Goal: Task Accomplishment & Management: Use online tool/utility

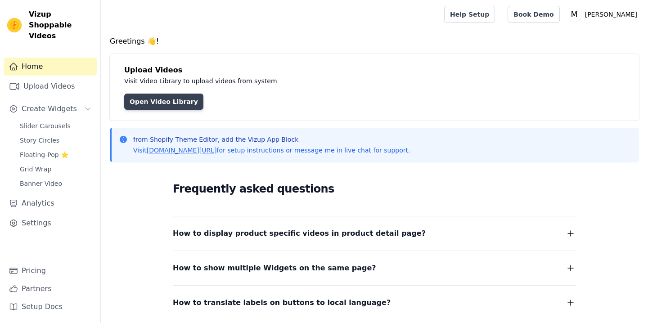
click at [158, 100] on link "Open Video Library" at bounding box center [163, 102] width 79 height 16
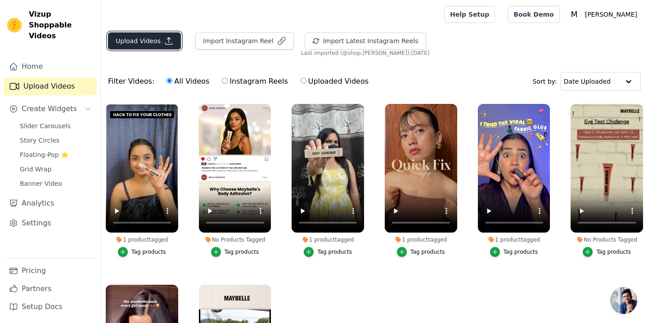
click at [166, 44] on icon "button" at bounding box center [169, 41] width 7 height 7
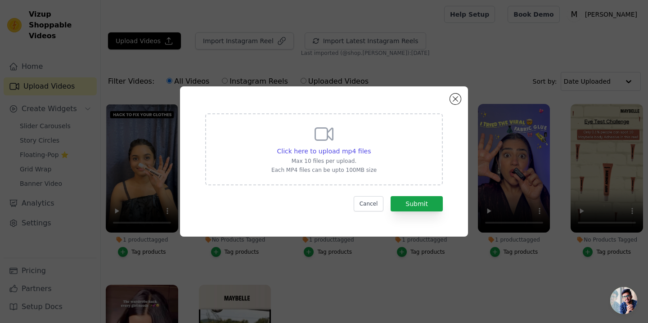
click at [313, 123] on icon at bounding box center [324, 134] width 22 height 22
click at [370, 146] on input "Click here to upload mp4 files Max 10 files per upload. Each MP4 files can be u…" at bounding box center [370, 146] width 0 height 0
type input "C:\fakepath\full face glitter with one stick ✨ @sheglam_official #glitter #make…"
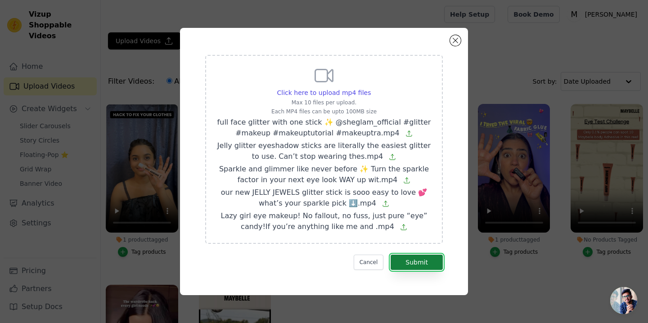
click at [409, 258] on button "Submit" at bounding box center [417, 262] width 52 height 15
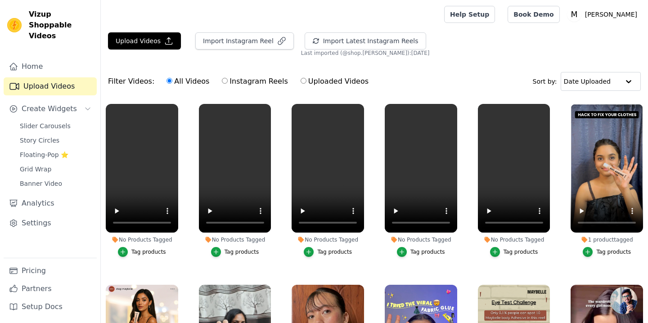
click at [140, 254] on div "Tag products" at bounding box center [148, 251] width 35 height 7
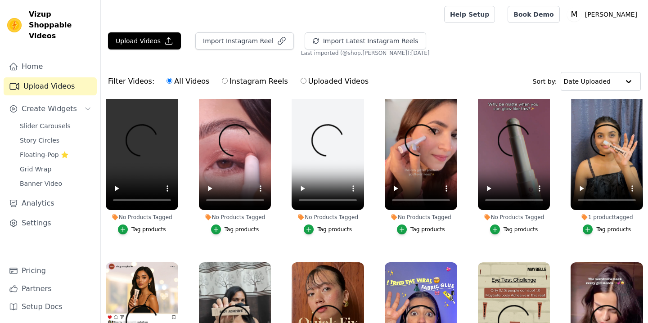
scroll to position [32, 0]
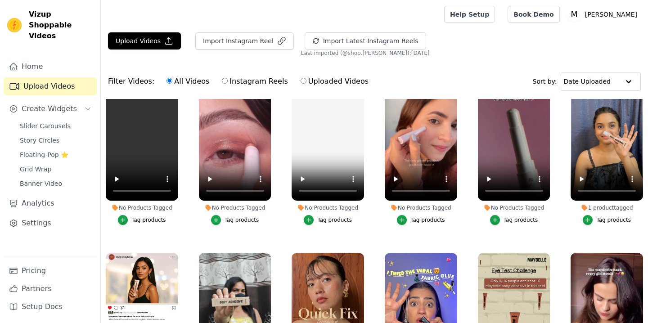
click at [154, 219] on div "Tag products" at bounding box center [148, 219] width 35 height 7
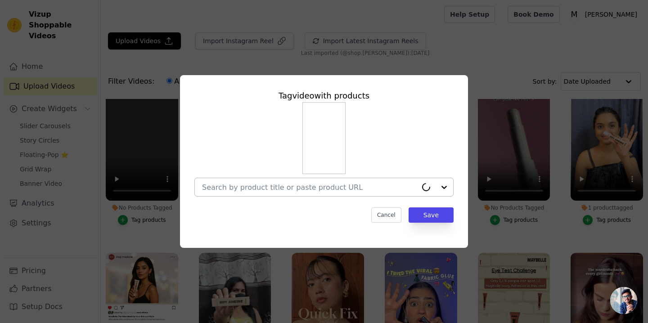
click at [270, 192] on div at bounding box center [309, 187] width 215 height 18
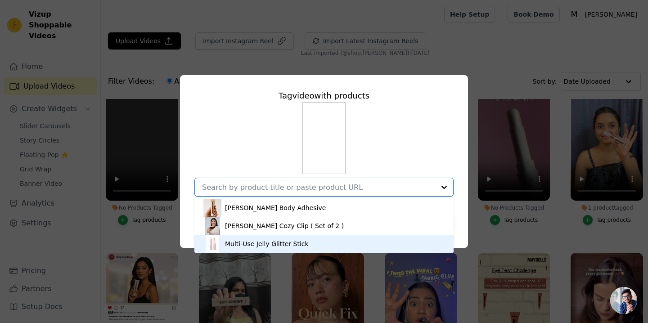
click at [261, 242] on div "Multi-Use Jelly Glitter Stick" at bounding box center [267, 243] width 84 height 9
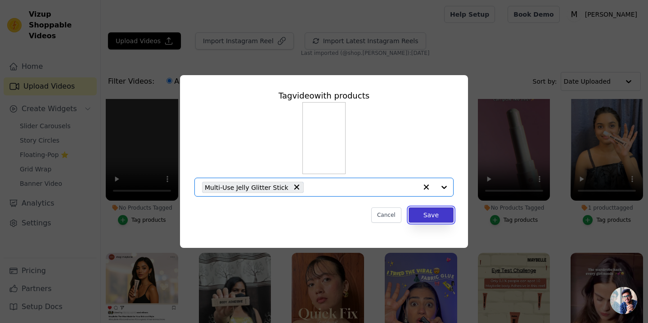
click at [428, 213] on button "Save" at bounding box center [431, 214] width 45 height 15
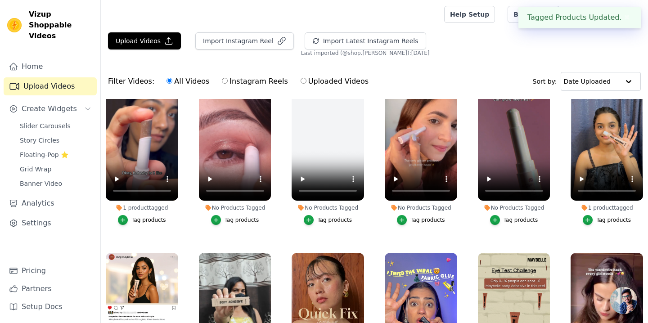
click at [251, 217] on div "Tag products" at bounding box center [242, 219] width 35 height 7
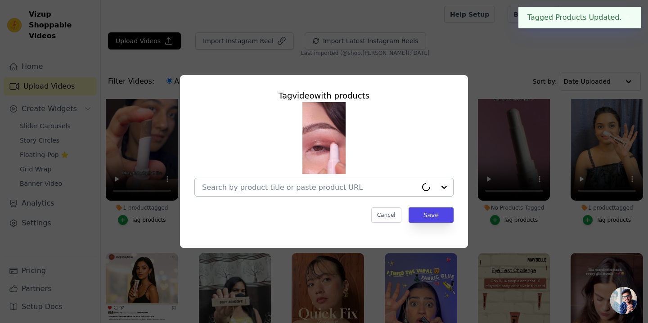
click at [295, 189] on input "No Products Tagged Tag video with products Cancel Save Tag products" at bounding box center [309, 187] width 215 height 9
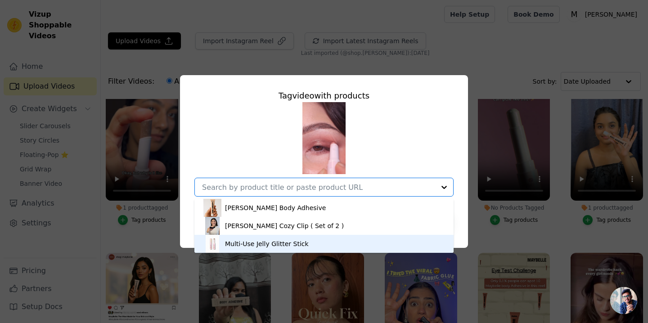
click at [287, 242] on div "Multi-Use Jelly Glitter Stick" at bounding box center [267, 243] width 84 height 9
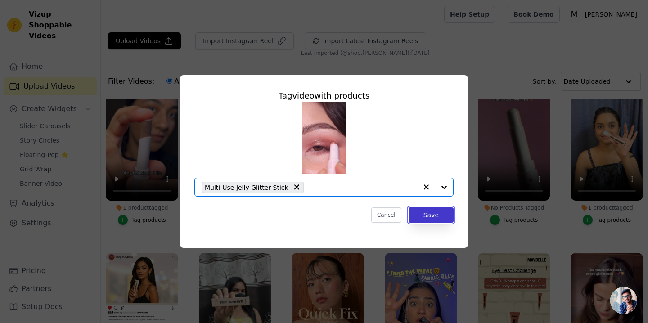
click at [423, 222] on button "Save" at bounding box center [431, 214] width 45 height 15
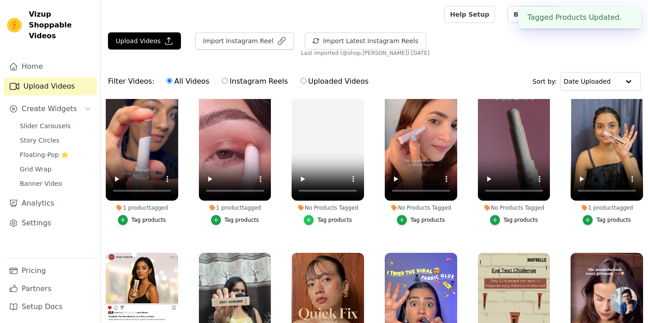
click at [310, 221] on icon "button" at bounding box center [309, 220] width 6 height 6
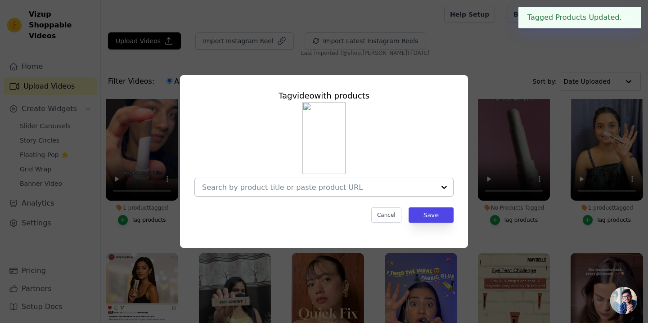
click at [315, 194] on div at bounding box center [318, 187] width 233 height 18
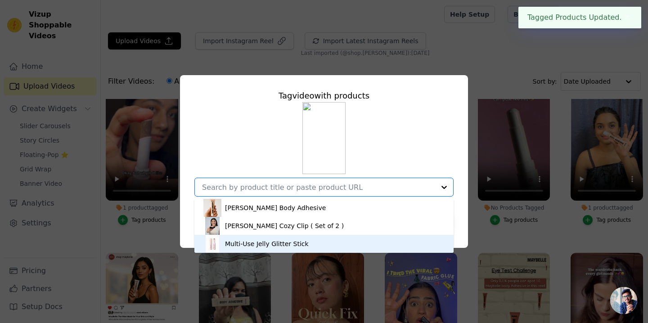
click at [279, 243] on div "Multi-Use Jelly Glitter Stick" at bounding box center [267, 243] width 84 height 9
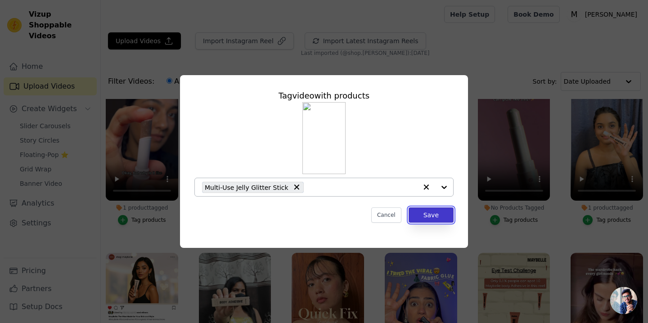
click at [426, 216] on button "Save" at bounding box center [431, 214] width 45 height 15
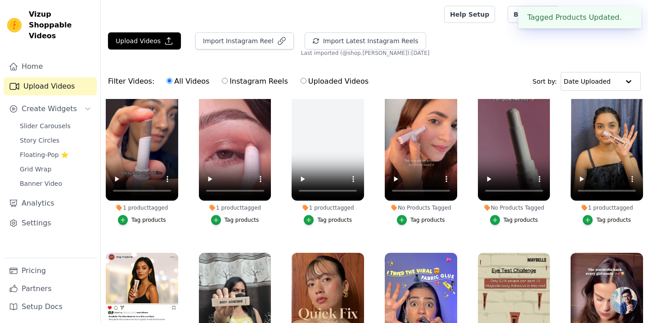
click at [419, 219] on div "Tag products" at bounding box center [427, 219] width 35 height 7
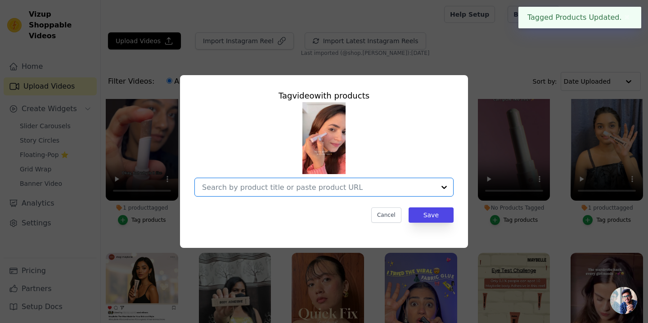
click at [374, 191] on input "No Products Tagged Tag video with products Option undefined, selected. Select i…" at bounding box center [318, 187] width 233 height 9
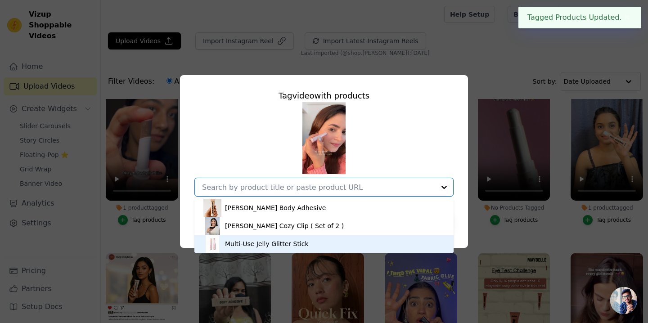
click at [324, 242] on div "Multi-Use Jelly Glitter Stick" at bounding box center [323, 244] width 241 height 18
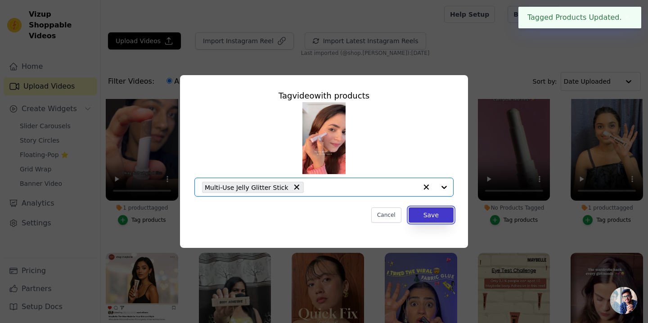
click at [434, 212] on button "Save" at bounding box center [431, 214] width 45 height 15
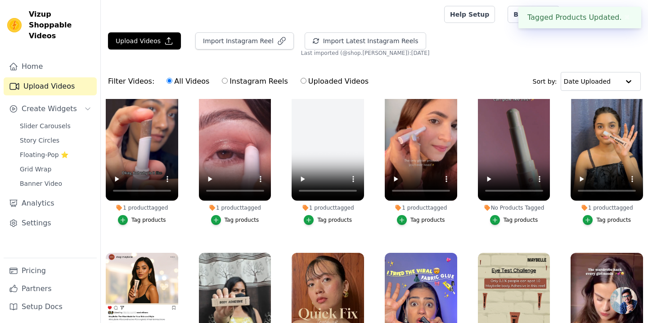
click at [430, 221] on div "Tag products" at bounding box center [427, 219] width 35 height 7
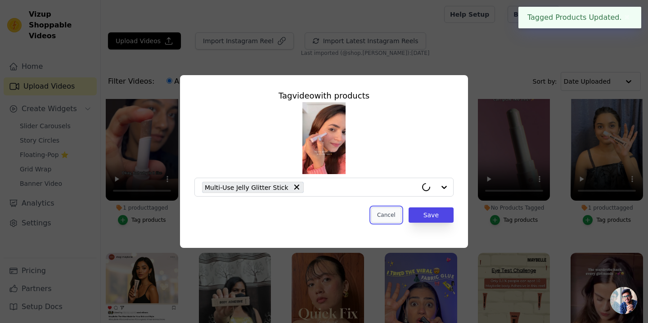
click at [394, 217] on button "Cancel" at bounding box center [386, 214] width 30 height 15
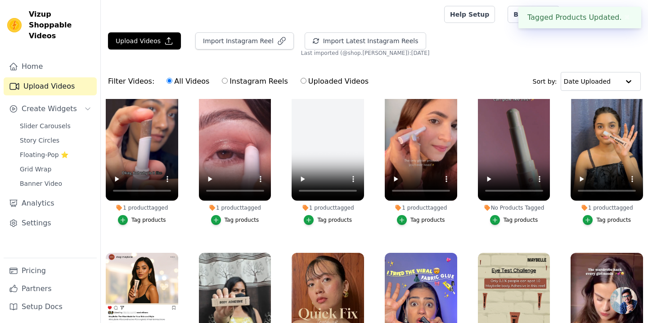
click at [511, 220] on div "Tag products" at bounding box center [521, 219] width 35 height 7
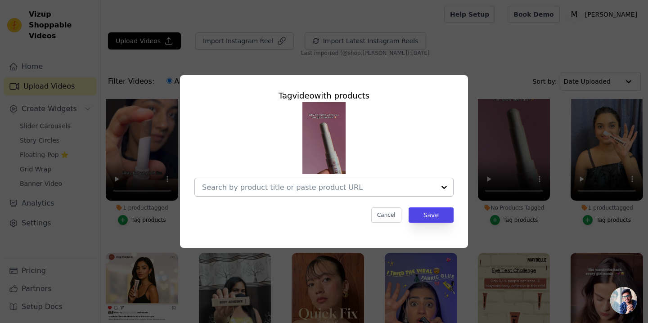
click at [391, 184] on input "No Products Tagged Tag video with products Cancel Save Tag products" at bounding box center [318, 187] width 233 height 9
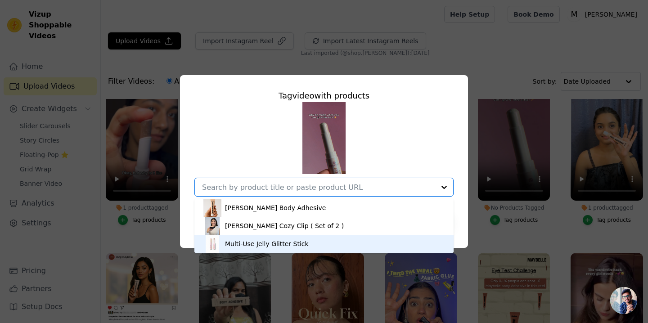
click at [308, 239] on div "Multi-Use Jelly Glitter Stick" at bounding box center [323, 244] width 241 height 18
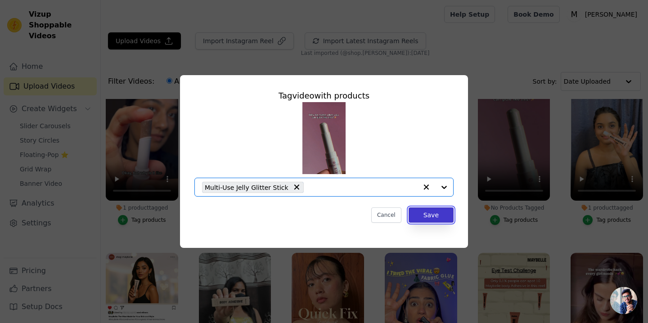
click at [437, 220] on button "Save" at bounding box center [431, 214] width 45 height 15
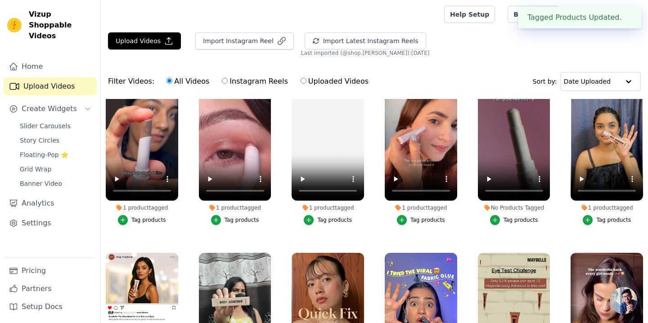
scroll to position [0, 0]
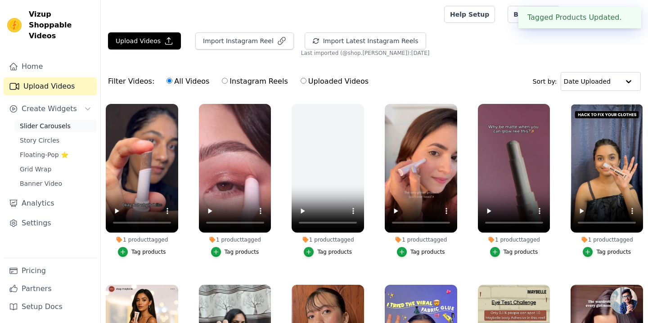
click at [45, 122] on span "Slider Carousels" at bounding box center [45, 126] width 51 height 9
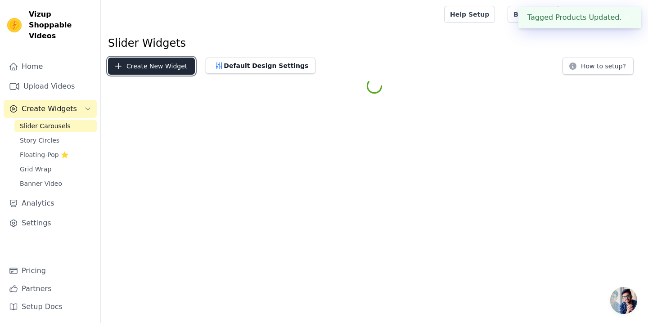
click at [146, 69] on button "Create New Widget" at bounding box center [151, 66] width 87 height 17
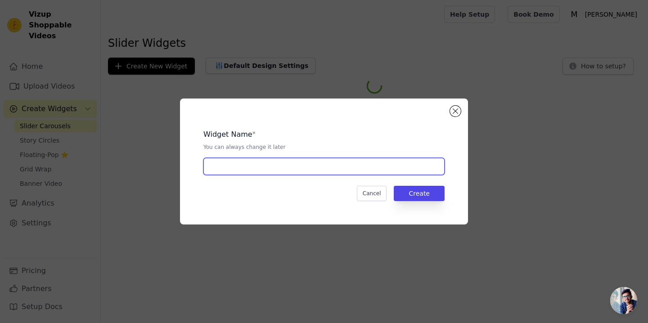
click at [260, 164] on input "text" at bounding box center [323, 166] width 241 height 17
type input "glitter"
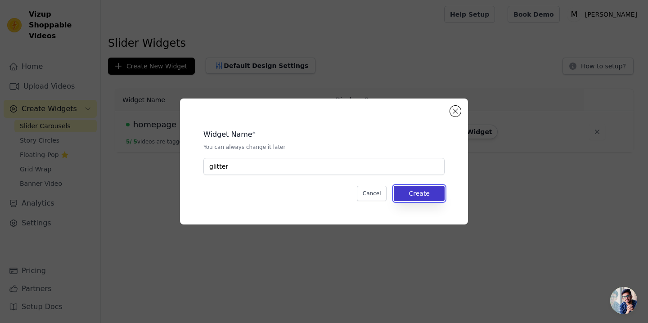
click at [432, 197] on button "Create" at bounding box center [419, 193] width 51 height 15
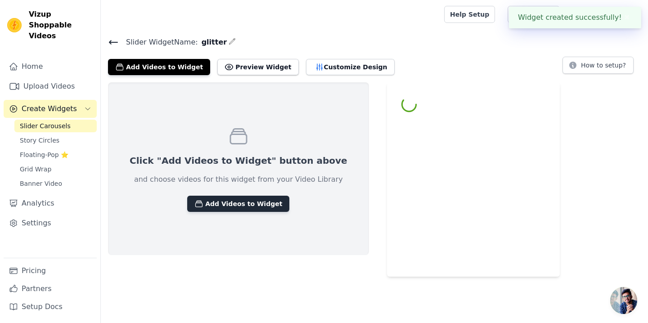
click at [220, 208] on button "Add Videos to Widget" at bounding box center [238, 204] width 102 height 16
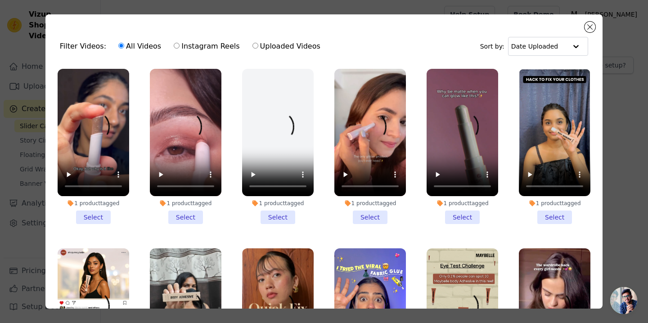
click at [95, 217] on li "1 product tagged Select" at bounding box center [94, 146] width 72 height 155
click at [0, 0] on input "1 product tagged Select" at bounding box center [0, 0] width 0 height 0
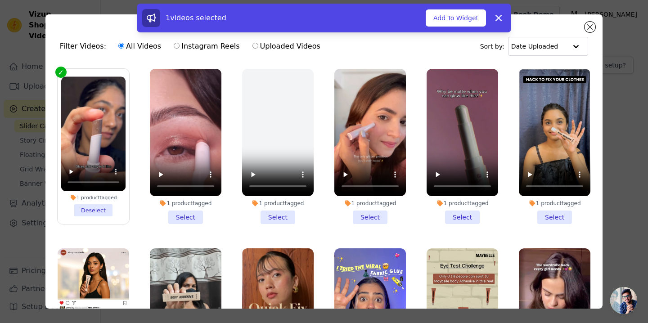
click at [203, 211] on li "1 product tagged Select" at bounding box center [186, 146] width 72 height 155
click at [0, 0] on input "1 product tagged Select" at bounding box center [0, 0] width 0 height 0
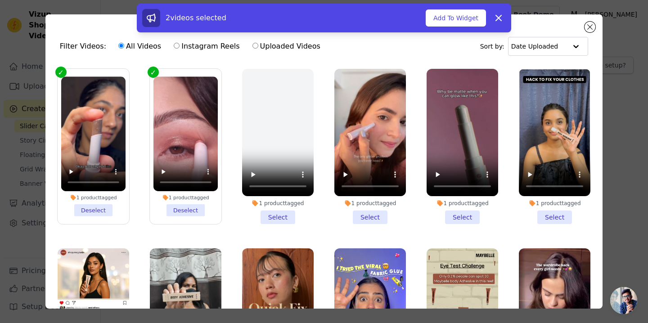
click at [270, 212] on li "1 product tagged Select" at bounding box center [278, 146] width 72 height 155
click at [0, 0] on input "1 product tagged Select" at bounding box center [0, 0] width 0 height 0
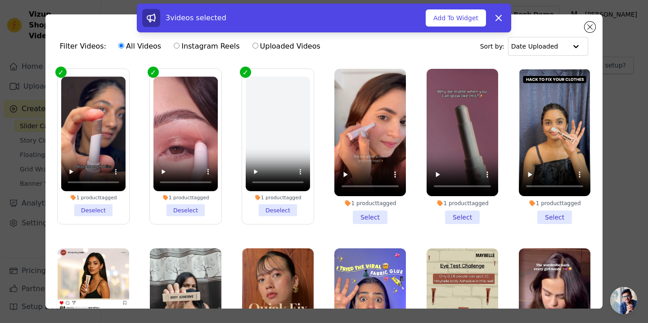
click at [359, 212] on li "1 product tagged Select" at bounding box center [370, 146] width 72 height 155
click at [0, 0] on input "1 product tagged Select" at bounding box center [0, 0] width 0 height 0
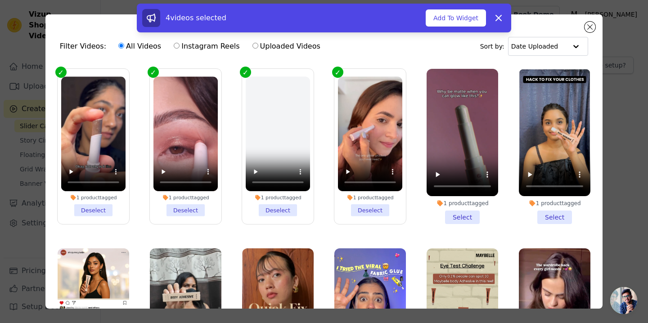
click at [459, 218] on li "1 product tagged Select" at bounding box center [463, 146] width 72 height 155
click at [0, 0] on input "1 product tagged Select" at bounding box center [0, 0] width 0 height 0
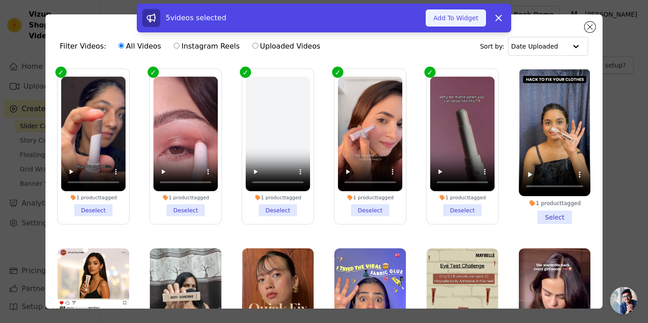
click at [460, 21] on button "Add To Widget" at bounding box center [456, 17] width 60 height 17
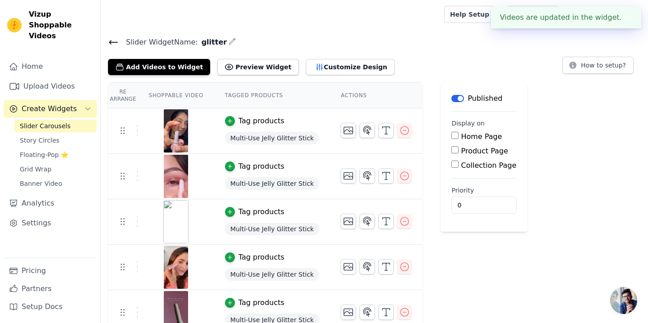
click at [467, 137] on label "Home Page" at bounding box center [481, 136] width 41 height 9
click at [459, 137] on input "Home Page" at bounding box center [454, 135] width 7 height 7
checkbox input "true"
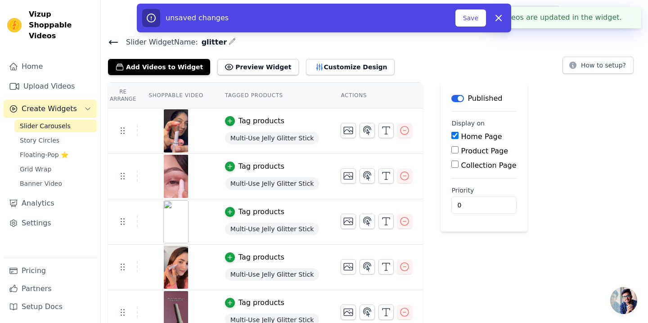
click at [467, 151] on label "Product Page" at bounding box center [484, 151] width 47 height 9
click at [459, 151] on input "Product Page" at bounding box center [454, 149] width 7 height 7
checkbox input "true"
click at [464, 189] on label "Collection Page" at bounding box center [488, 190] width 55 height 9
click at [459, 189] on input "Collection Page" at bounding box center [454, 189] width 7 height 7
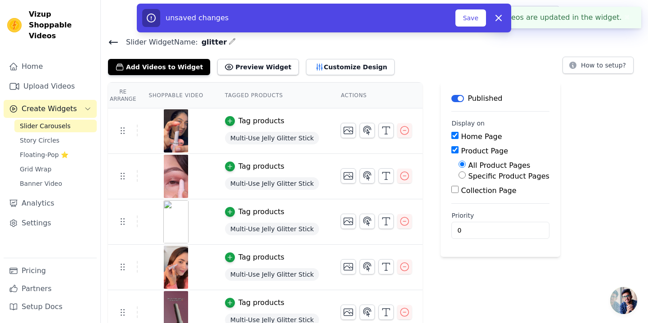
checkbox input "true"
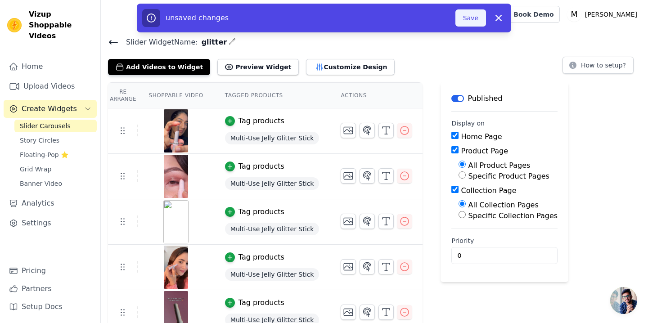
click at [473, 23] on button "Save" at bounding box center [470, 17] width 31 height 17
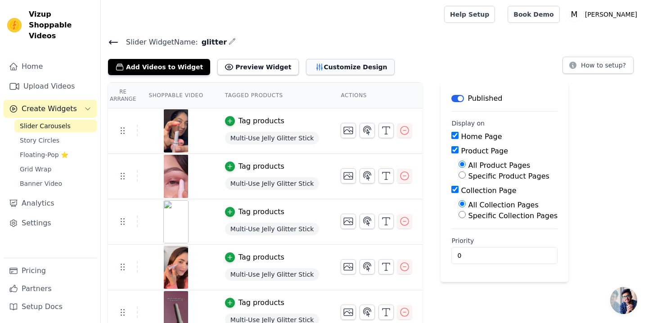
click at [329, 71] on button "Customize Design" at bounding box center [350, 67] width 89 height 16
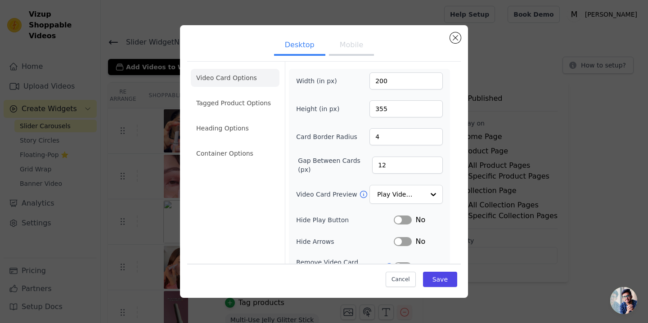
click at [345, 50] on button "Mobile" at bounding box center [351, 46] width 45 height 20
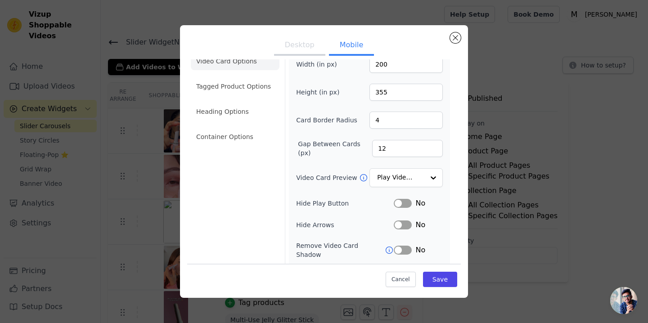
scroll to position [55, 0]
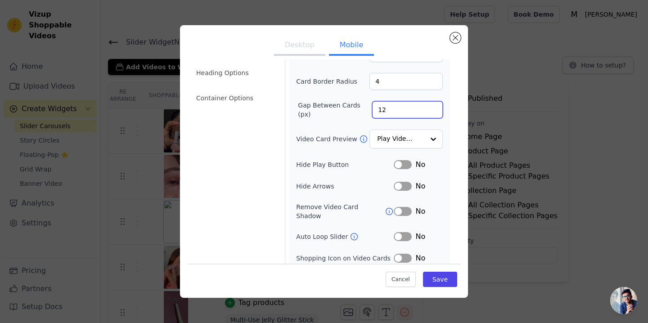
click at [390, 105] on input "12" at bounding box center [407, 109] width 71 height 17
type input "1"
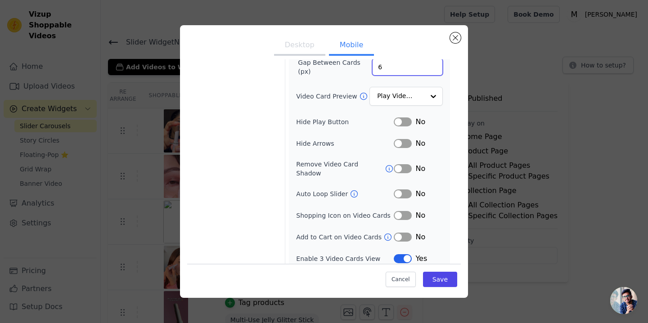
type input "6"
click at [406, 120] on button "Label" at bounding box center [403, 121] width 18 height 9
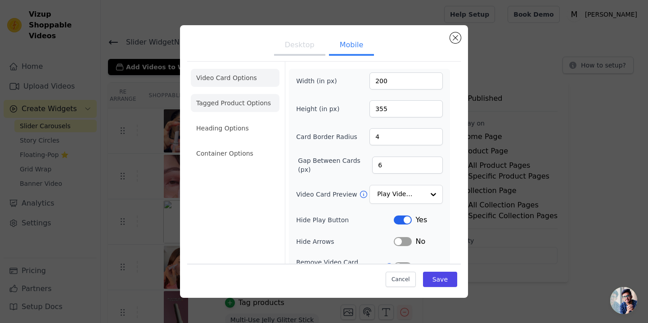
click at [235, 107] on li "Tagged Product Options" at bounding box center [235, 103] width 89 height 18
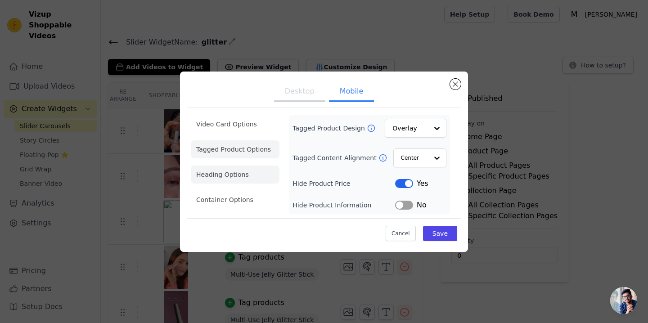
click at [240, 171] on li "Heading Options" at bounding box center [235, 175] width 89 height 18
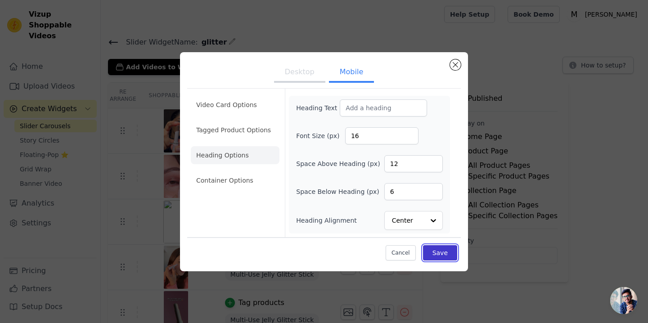
click at [438, 252] on button "Save" at bounding box center [440, 252] width 34 height 15
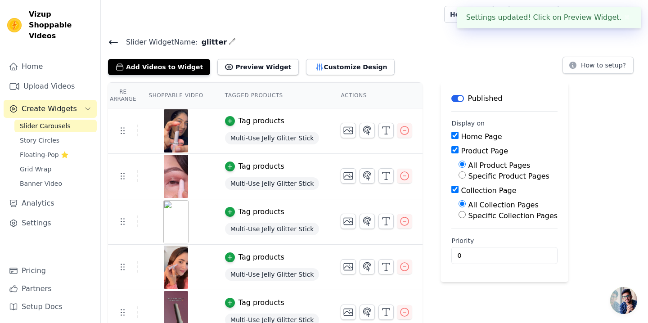
click at [486, 66] on div "Add Videos to Widget Preview Widget Customize Design How to setup?" at bounding box center [374, 65] width 533 height 20
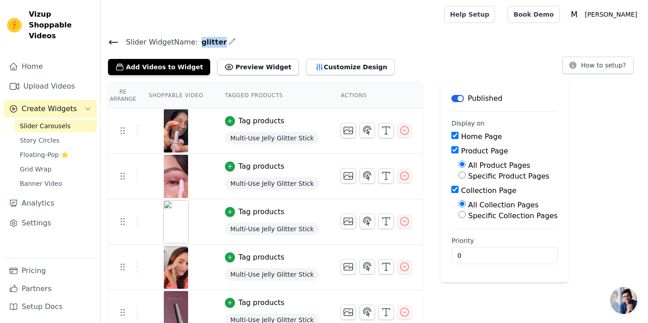
drag, startPoint x: 195, startPoint y: 44, endPoint x: 216, endPoint y: 44, distance: 21.2
click at [216, 44] on span "glitter" at bounding box center [212, 42] width 29 height 11
copy span "glitter"
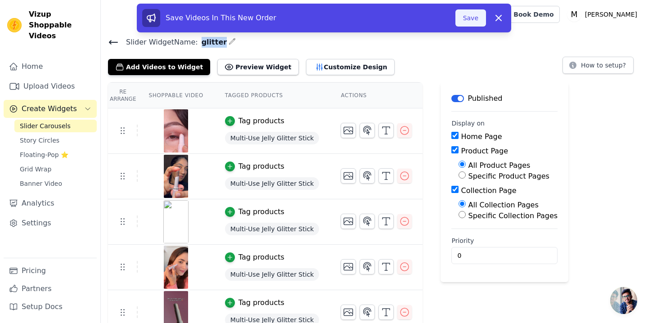
click at [477, 20] on button "Save" at bounding box center [470, 17] width 31 height 17
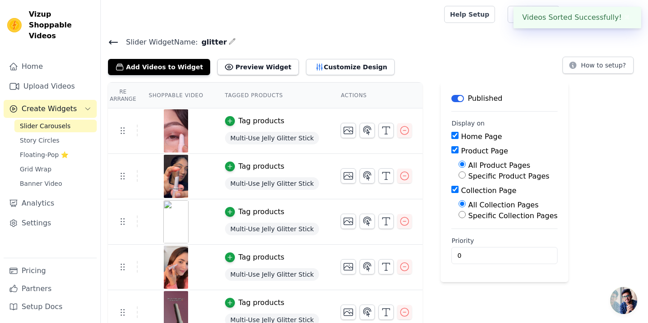
click at [444, 32] on main "Slider Widget Name: glitter Add Videos to Widget Preview Widget Customize Desig…" at bounding box center [374, 182] width 547 height 307
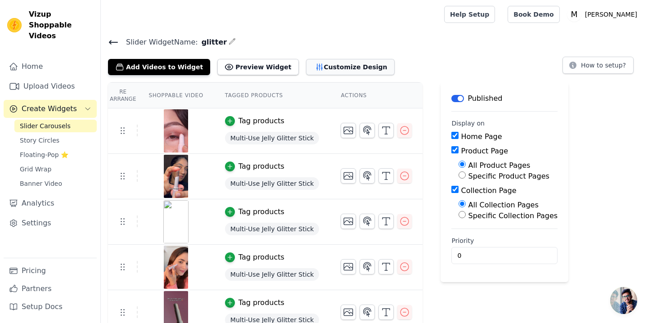
click at [309, 61] on button "Customize Design" at bounding box center [350, 67] width 89 height 16
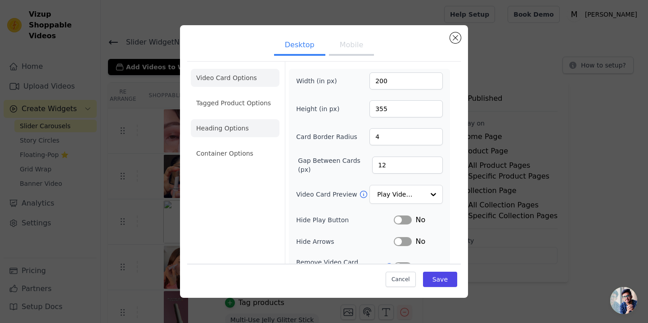
click at [237, 128] on li "Heading Options" at bounding box center [235, 128] width 89 height 18
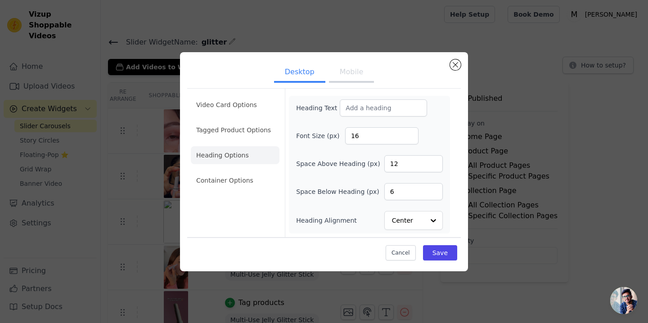
click at [356, 74] on button "Mobile" at bounding box center [351, 73] width 45 height 20
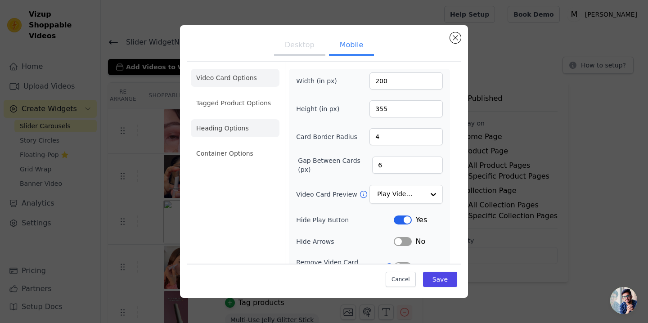
click at [217, 136] on li "Heading Options" at bounding box center [235, 128] width 89 height 18
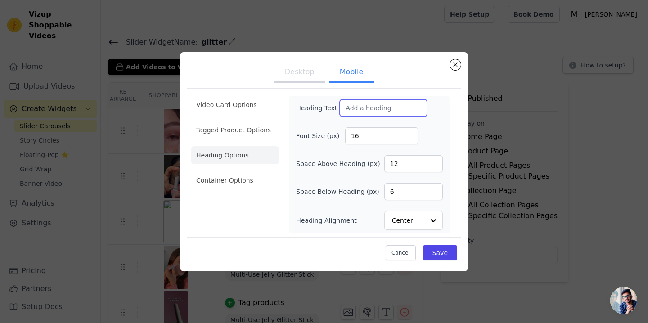
click at [363, 105] on input "Heading Text" at bounding box center [383, 107] width 87 height 17
type input "Internet"
type input "Socially Approved"
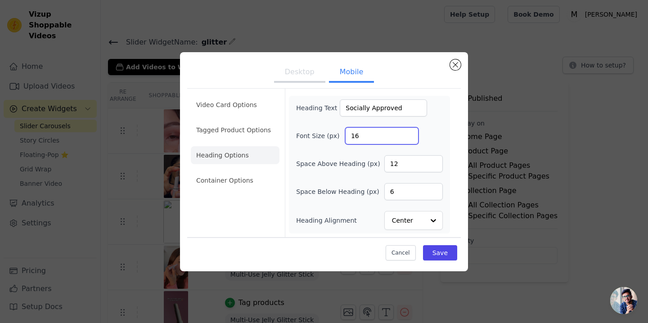
click at [360, 134] on input "16" at bounding box center [381, 135] width 73 height 17
type input "1"
type input "2"
type input "30"
click at [447, 252] on button "Save" at bounding box center [440, 252] width 34 height 15
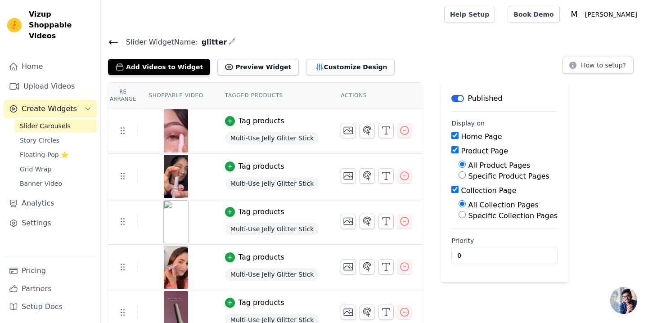
scroll to position [12, 0]
